Goal: Navigation & Orientation: Find specific page/section

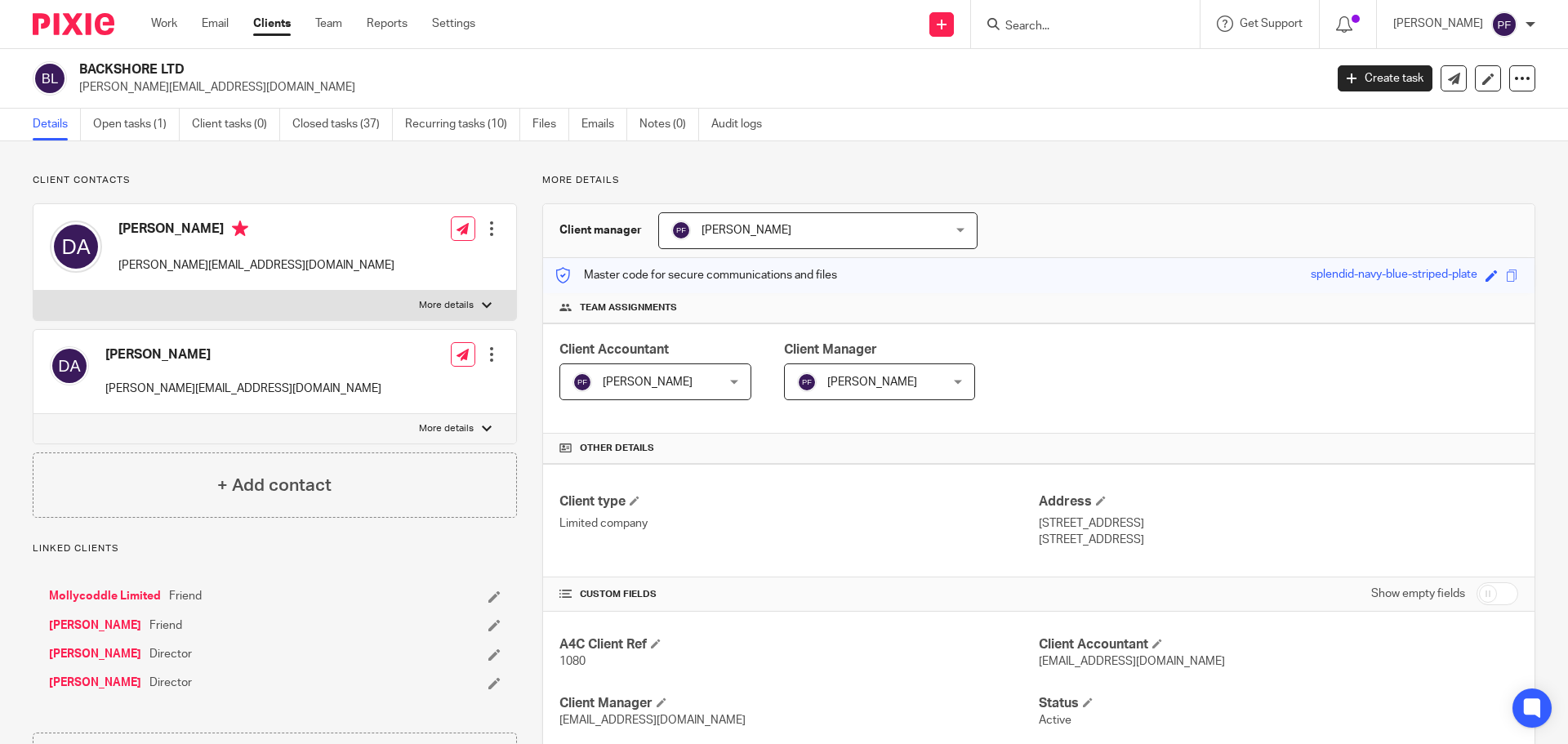
click at [1080, 22] on input "Search" at bounding box center [1077, 27] width 147 height 14
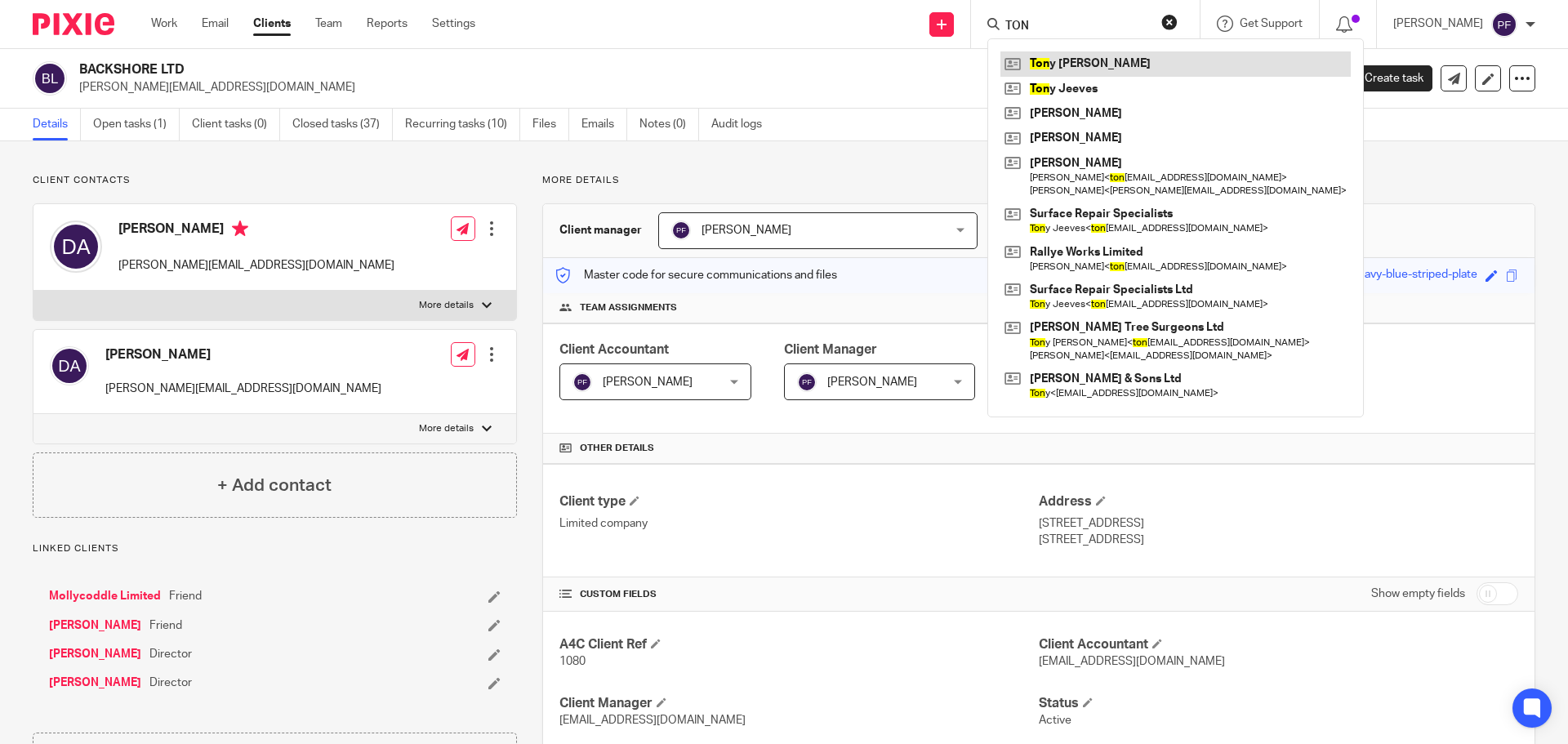
type input "TON"
click at [1080, 57] on link at bounding box center [1176, 63] width 351 height 24
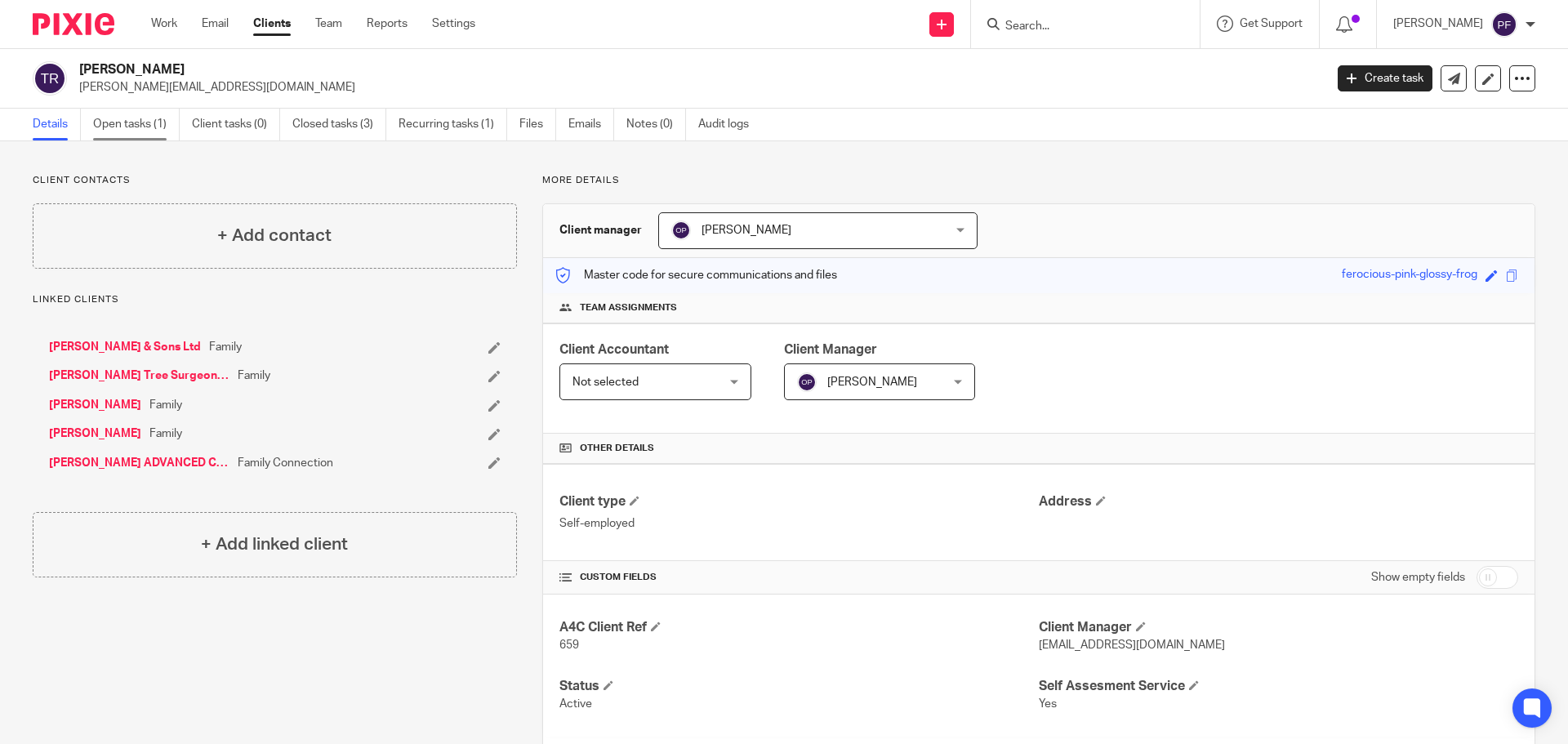
click at [140, 127] on link "Open tasks (1)" at bounding box center [137, 124] width 87 height 32
